Goal: Information Seeking & Learning: Learn about a topic

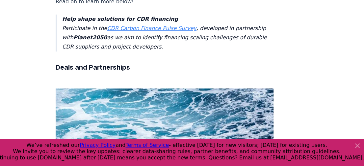
scroll to position [300, 0]
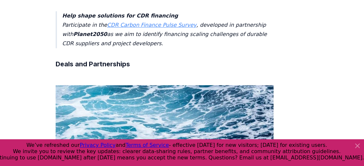
click at [157, 22] on link "CDR Carbon Finance Pulse Survey" at bounding box center [152, 25] width 90 height 6
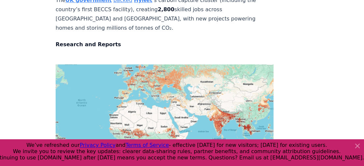
scroll to position [2246, 0]
